Goal: Task Accomplishment & Management: Use online tool/utility

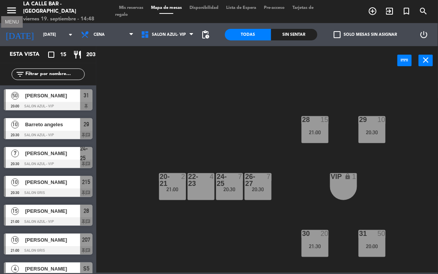
click at [13, 7] on icon "menu" at bounding box center [12, 11] width 12 height 12
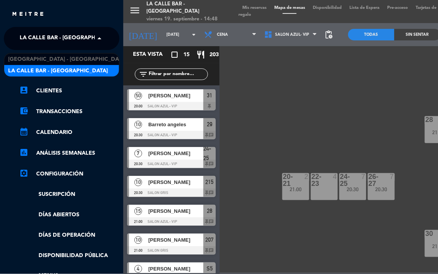
click at [101, 40] on span at bounding box center [101, 38] width 13 height 16
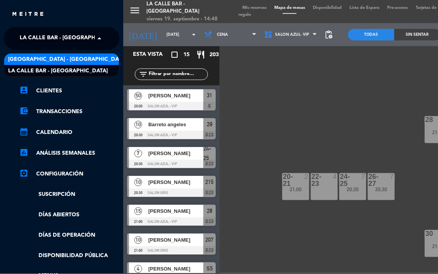
click at [79, 58] on div "[GEOGRAPHIC_DATA] - [GEOGRAPHIC_DATA]" at bounding box center [61, 60] width 115 height 12
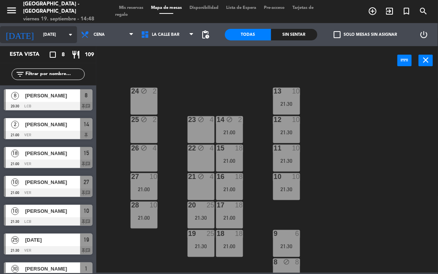
click at [66, 36] on icon "arrow_drop_down" at bounding box center [70, 34] width 9 height 9
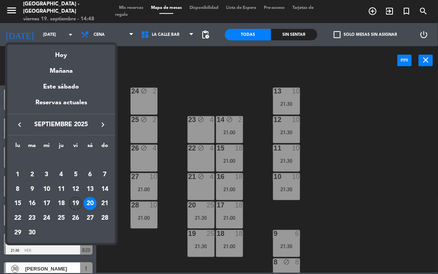
click at [76, 207] on div "19" at bounding box center [75, 203] width 13 height 13
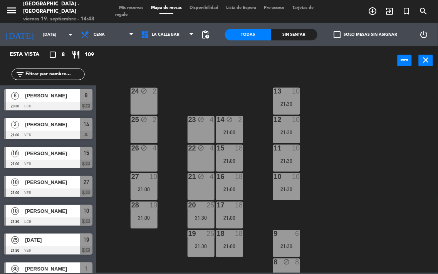
type input "[DATE]"
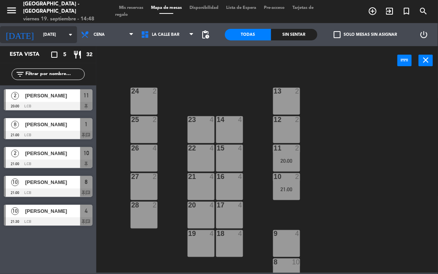
click at [70, 32] on icon "arrow_drop_down" at bounding box center [70, 34] width 9 height 9
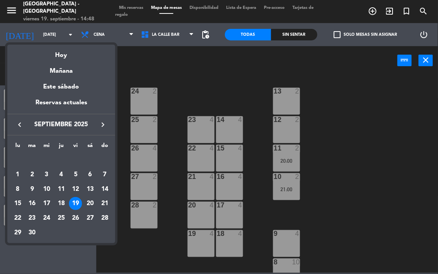
drag, startPoint x: 16, startPoint y: 4, endPoint x: 12, endPoint y: 11, distance: 7.6
click at [15, 6] on div at bounding box center [219, 137] width 438 height 274
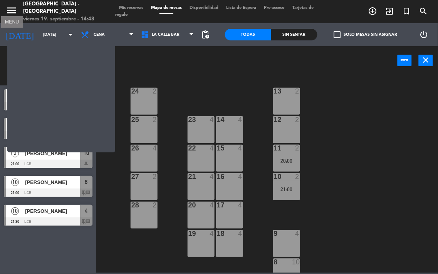
click at [12, 12] on icon "menu" at bounding box center [12, 11] width 12 height 12
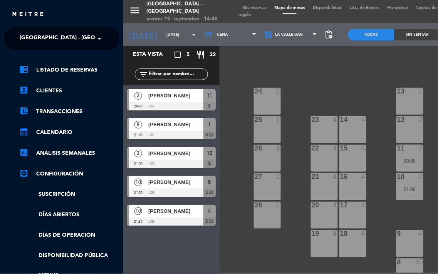
click at [89, 43] on span "[GEOGRAPHIC_DATA] - [GEOGRAPHIC_DATA]" at bounding box center [79, 38] width 119 height 16
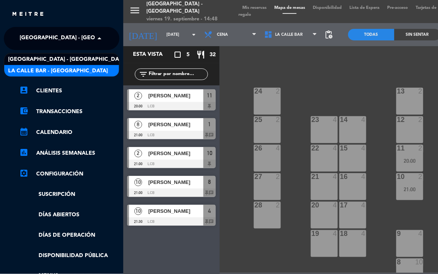
click at [65, 70] on span "La Calle Bar - [GEOGRAPHIC_DATA]" at bounding box center [58, 71] width 100 height 9
